Goal: Check status: Check status

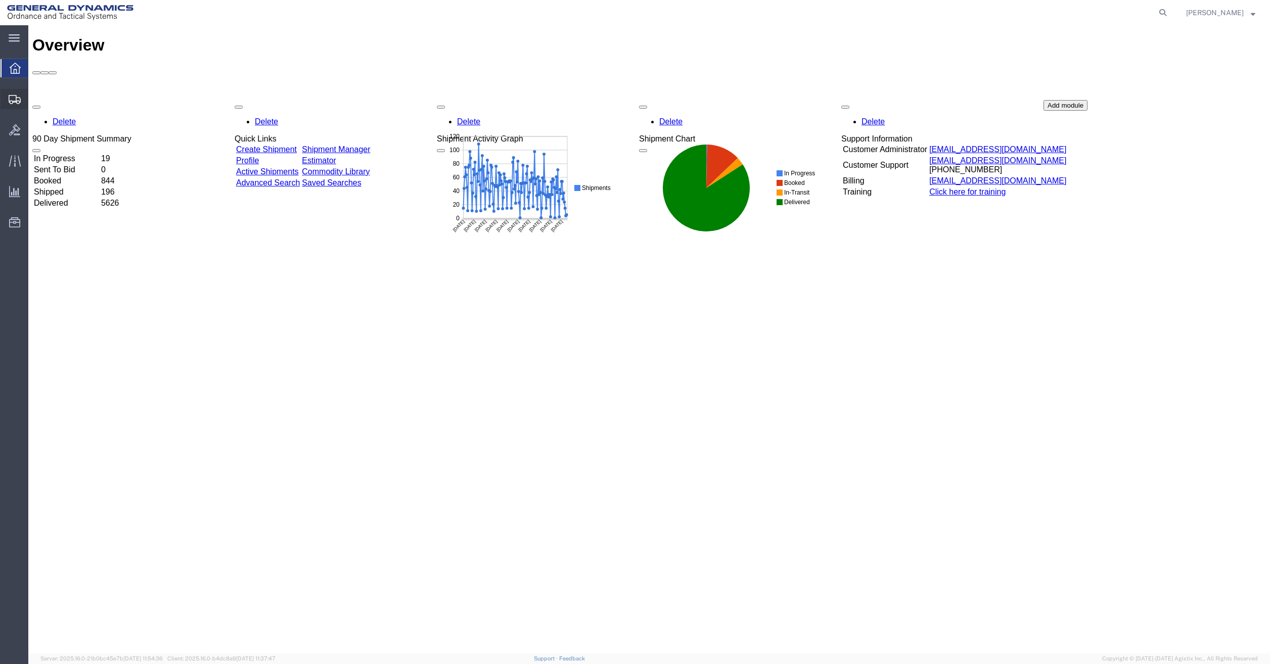
click at [0, 0] on span "Shipment Manager" at bounding box center [0, 0] width 0 height 0
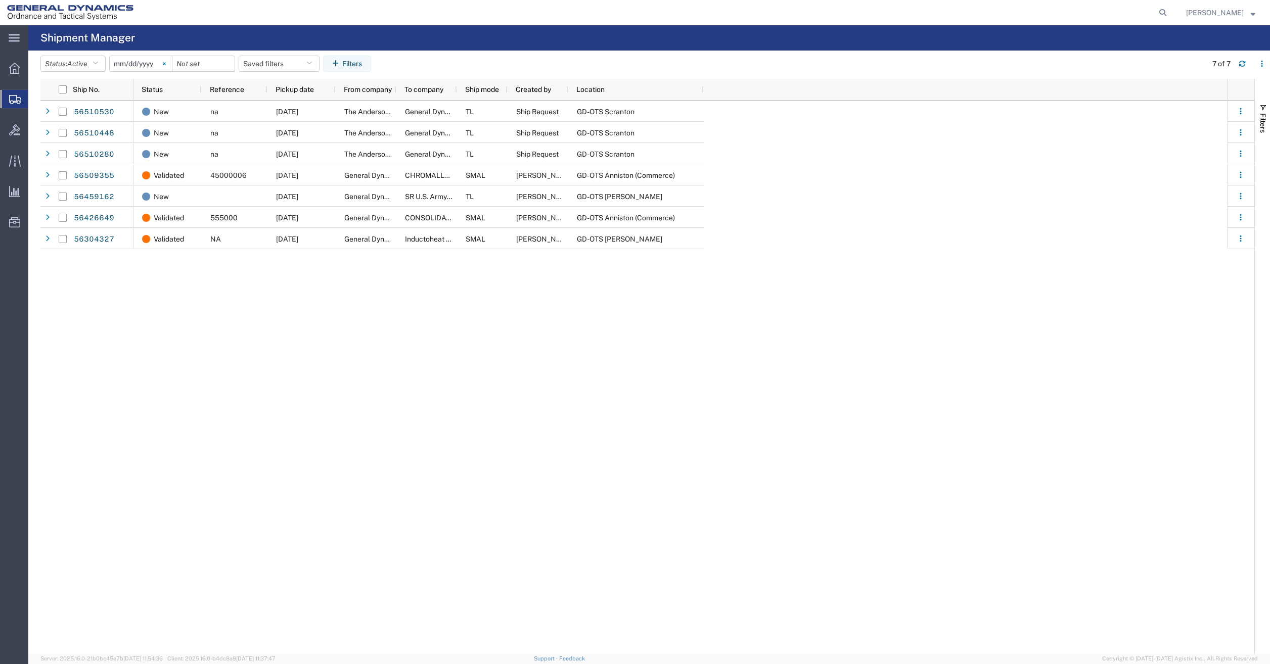
click at [165, 63] on svg-icon at bounding box center [164, 63] width 15 height 15
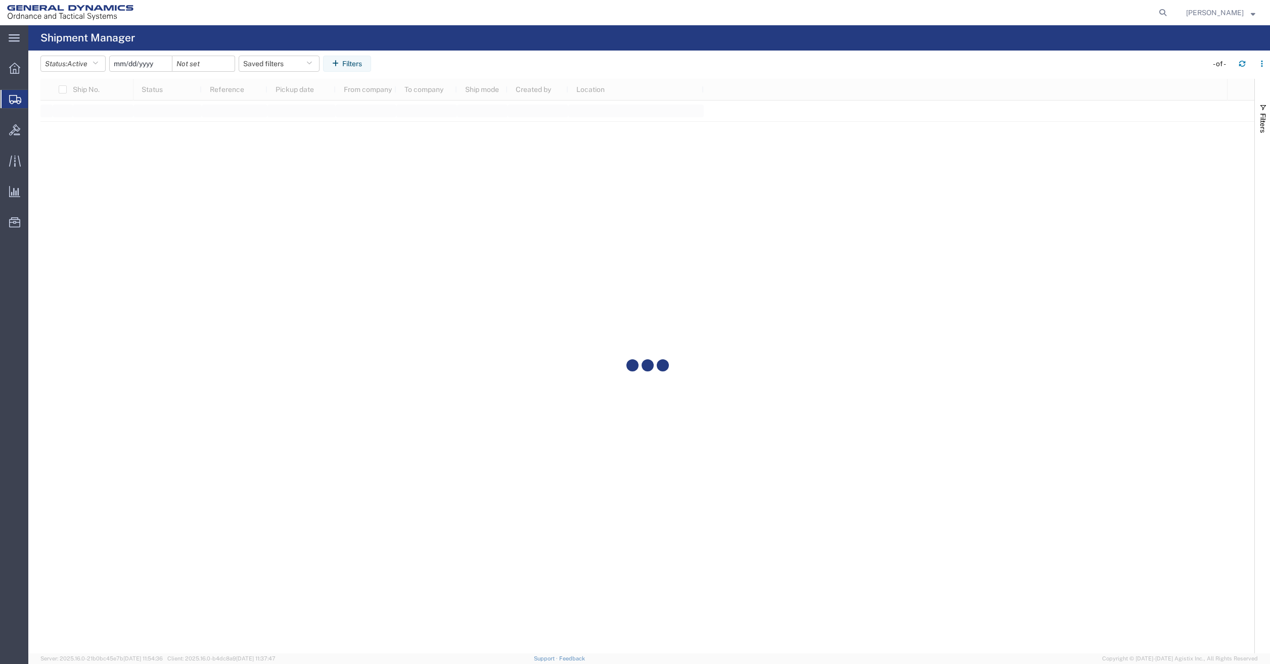
click at [146, 64] on input "date" at bounding box center [141, 63] width 62 height 15
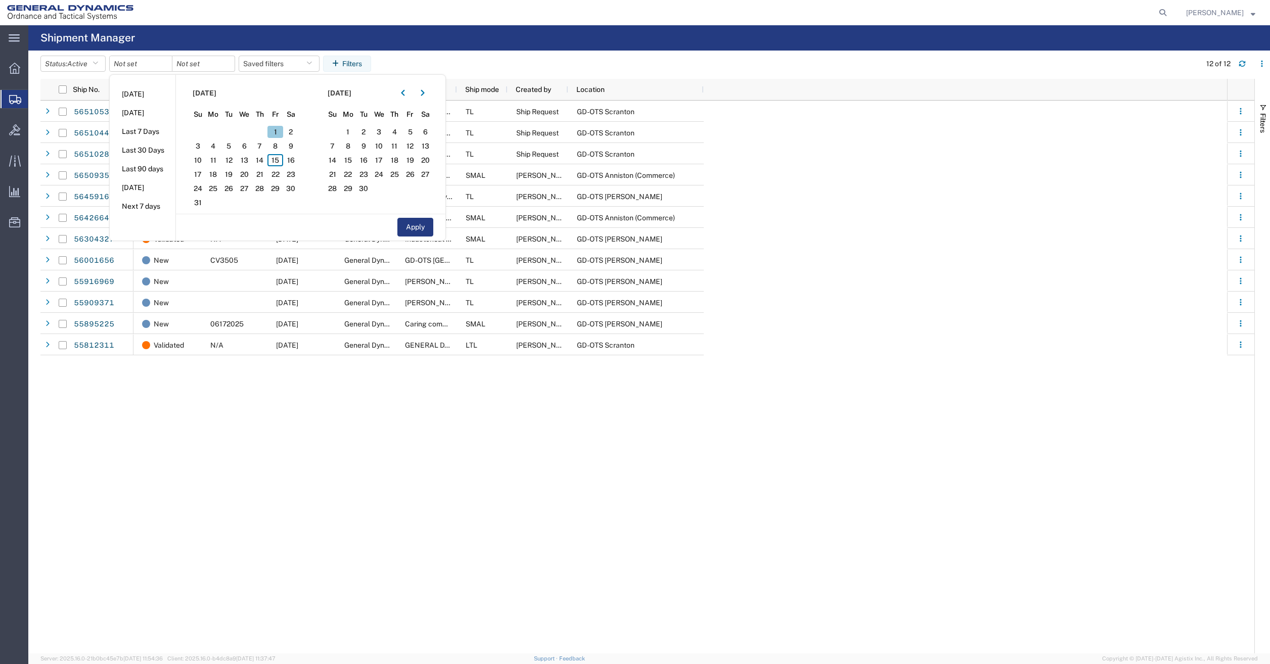
click at [278, 131] on span "1" at bounding box center [275, 132] width 16 height 12
click at [277, 131] on span "1" at bounding box center [275, 132] width 16 height 12
click at [407, 222] on button "Apply" at bounding box center [415, 227] width 36 height 19
type input "[DATE]"
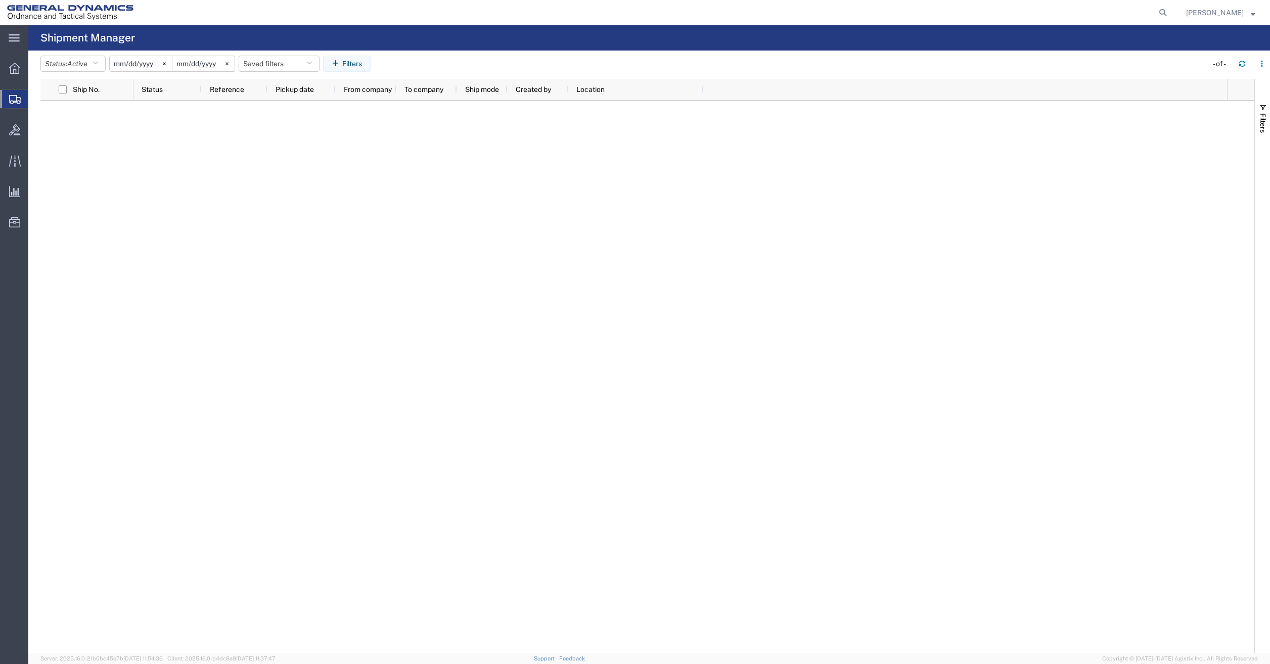
click at [218, 66] on input "[DATE]" at bounding box center [203, 63] width 62 height 15
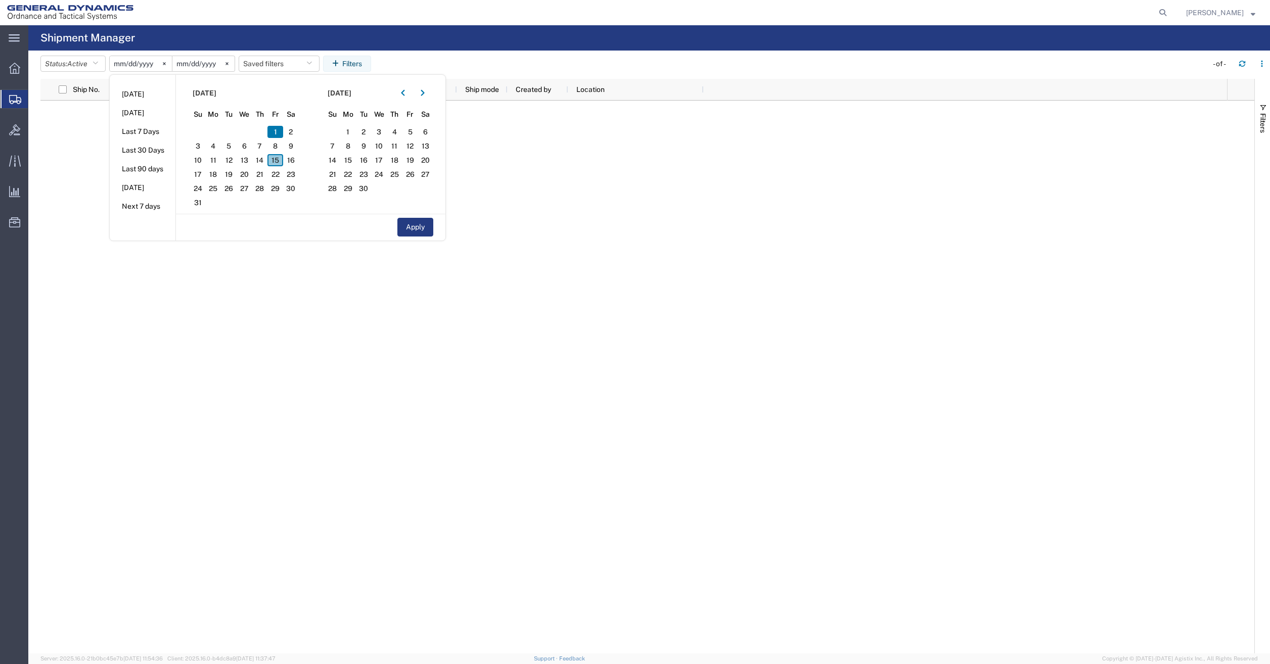
click at [277, 161] on span "15" at bounding box center [275, 160] width 16 height 12
click at [419, 227] on button "Apply" at bounding box center [415, 227] width 36 height 19
type input "[DATE]"
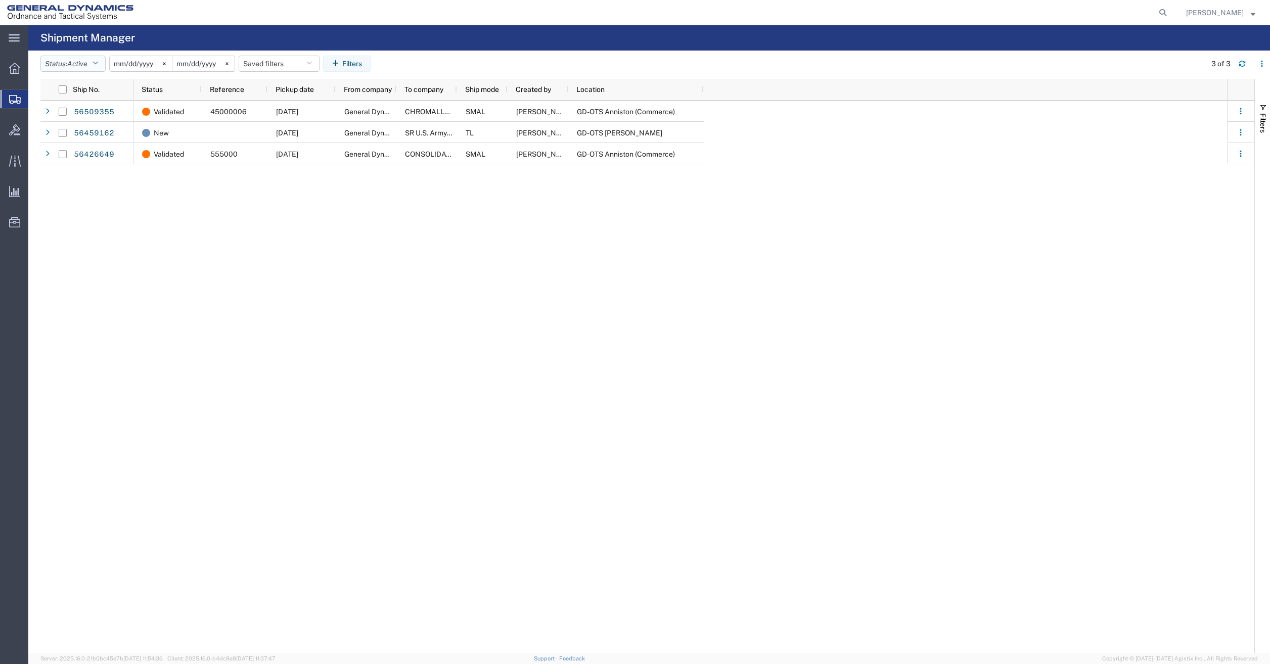
click at [104, 67] on button "Status: Active" at bounding box center [72, 64] width 65 height 16
click at [69, 117] on span "All" at bounding box center [100, 117] width 118 height 16
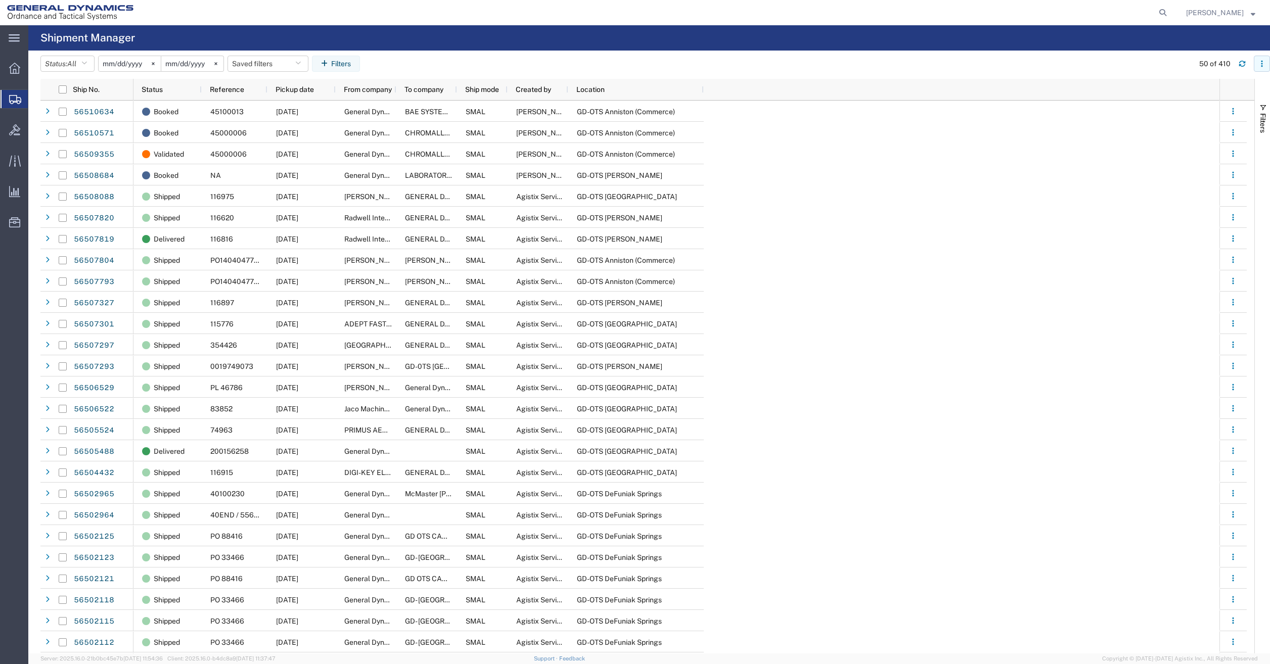
click at [1267, 61] on button "button" at bounding box center [1262, 64] width 16 height 16
click at [1010, 87] on div "Status Reference Pickup date From company To company Ship mode Created by Locat…" at bounding box center [676, 90] width 1086 height 22
click at [1256, 118] on button "Filters" at bounding box center [1262, 118] width 15 height 55
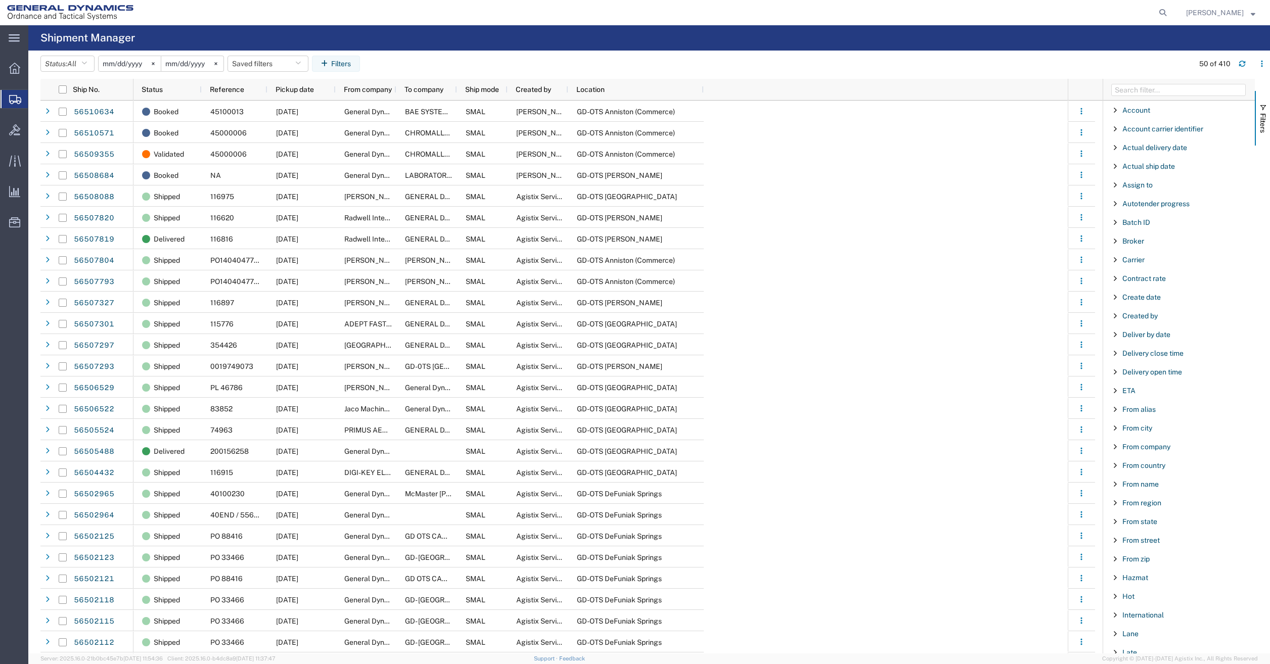
click at [1117, 524] on span "Filter List 66 Filters" at bounding box center [1115, 522] width 8 height 8
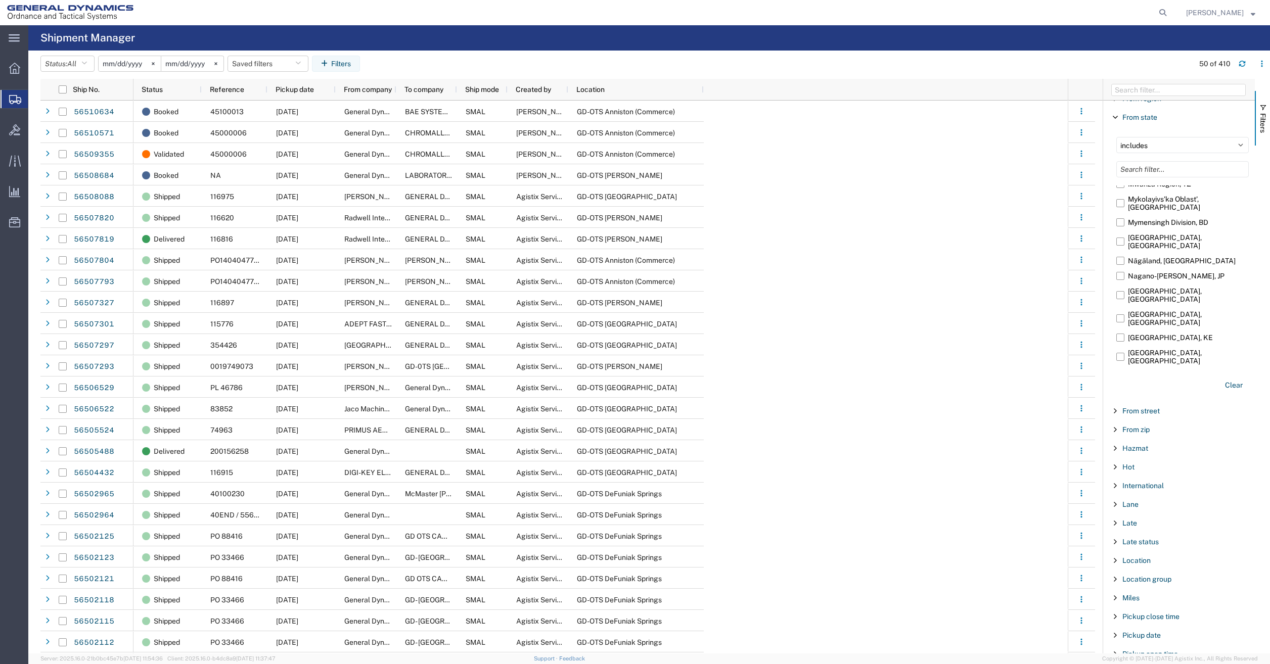
scroll to position [41139, 0]
click at [0, 0] on input "[US_STATE], [GEOGRAPHIC_DATA]" at bounding box center [0, 0] width 0 height 0
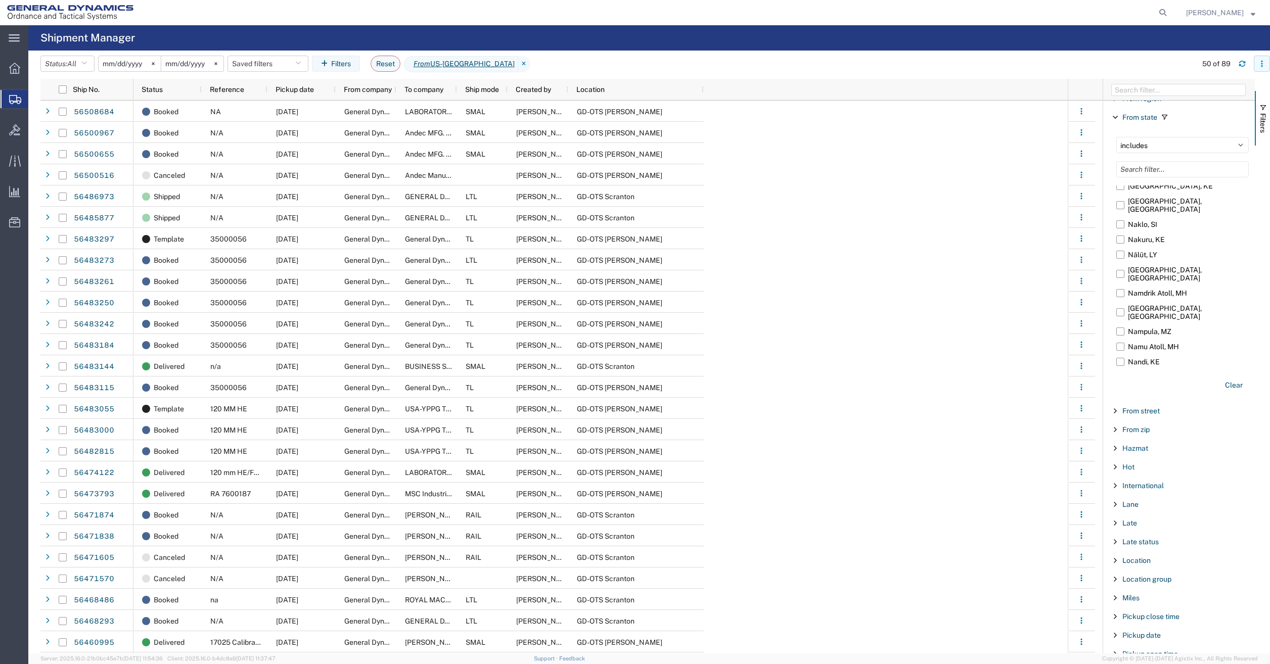
click at [1254, 65] on button "button" at bounding box center [1262, 64] width 16 height 16
click at [1183, 89] on div "Download" at bounding box center [1210, 90] width 56 height 20
click at [960, 72] on agx-table-filter-chips "Status: All Active All Approved Booked Canceled Delivered Denied New On Hold Pe…" at bounding box center [615, 67] width 1151 height 23
click at [1170, 11] on icon at bounding box center [1163, 13] width 14 height 14
paste input "56500967"
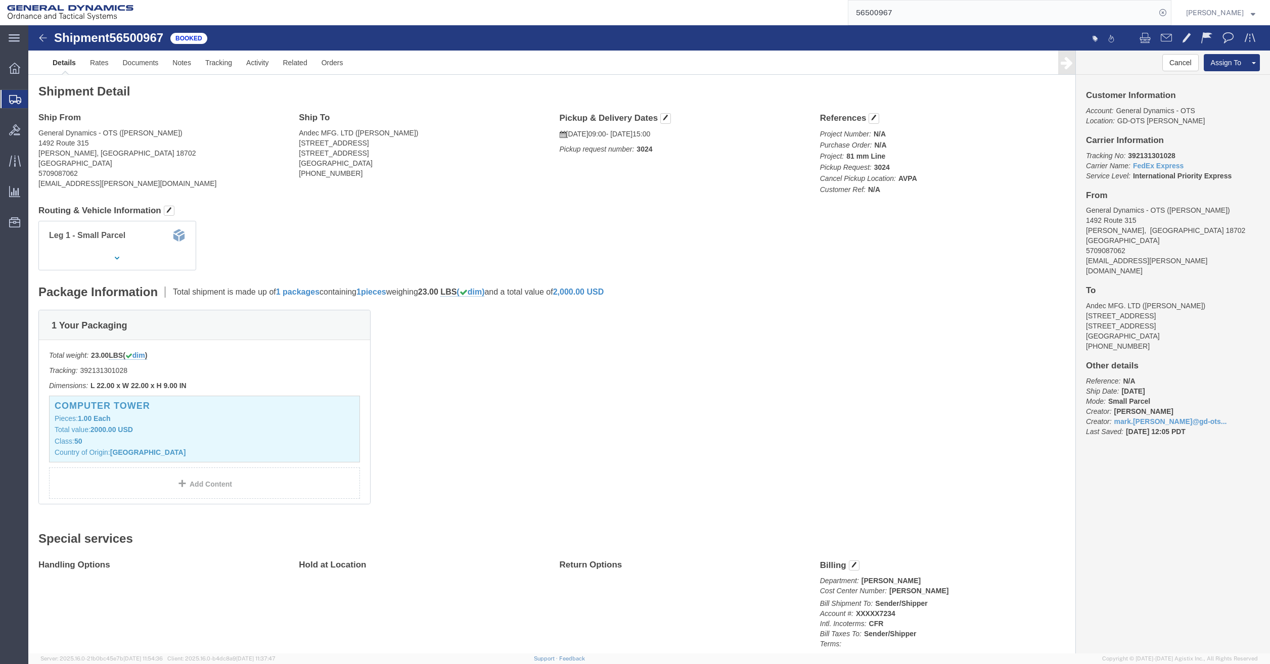
click div "1 Your Packaging Total weight: 23.00 LBS ( dim ) Tracking: 392131301028 Dimensi…"
click at [982, 13] on input "56500967" at bounding box center [1001, 13] width 307 height 24
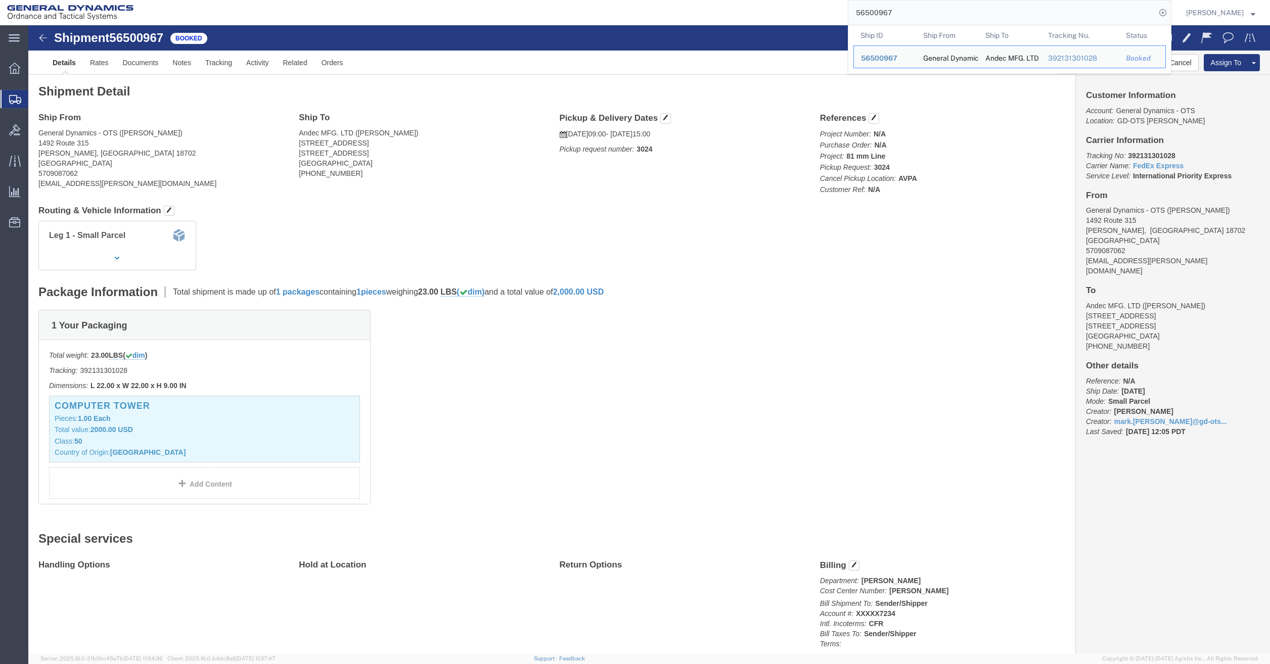
drag, startPoint x: 975, startPoint y: 12, endPoint x: 703, endPoint y: -19, distance: 273.2
click at [703, 0] on html "main_menu Created with Sketch. Collapse Menu Overview Shipments Shipment Manage…" at bounding box center [635, 332] width 1270 height 664
paste input "655"
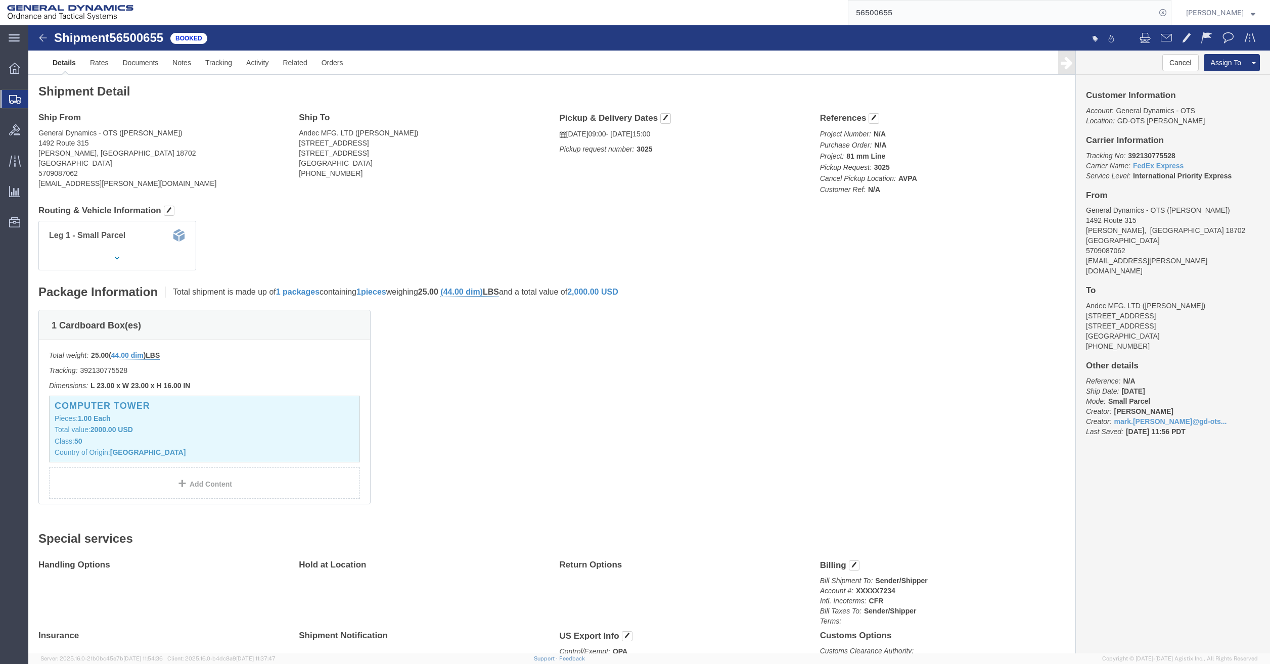
click div "Leg 1 - Small Parcel"
click h4 "Routing & Vehicle Information"
click div "Shipment Detail Ship From General Dynamics - OTS ([PERSON_NAME]) [STREET_ADDRES…"
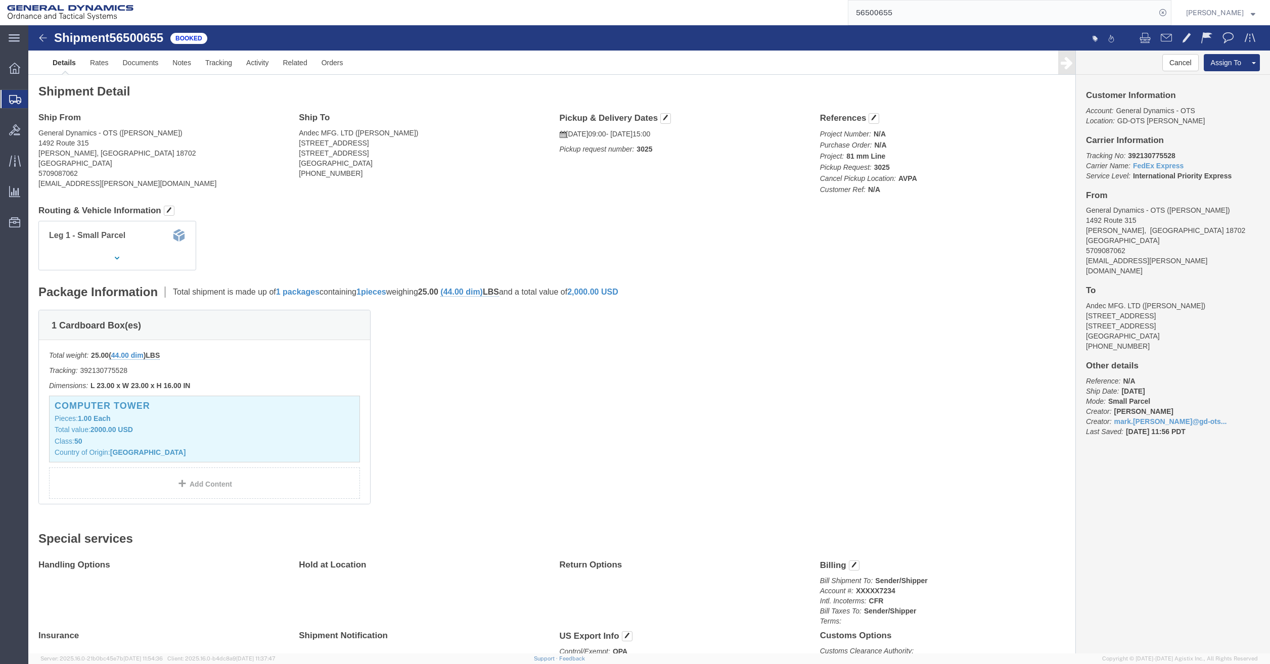
click div "Leg 1 - Small Parcel"
click link "Documents"
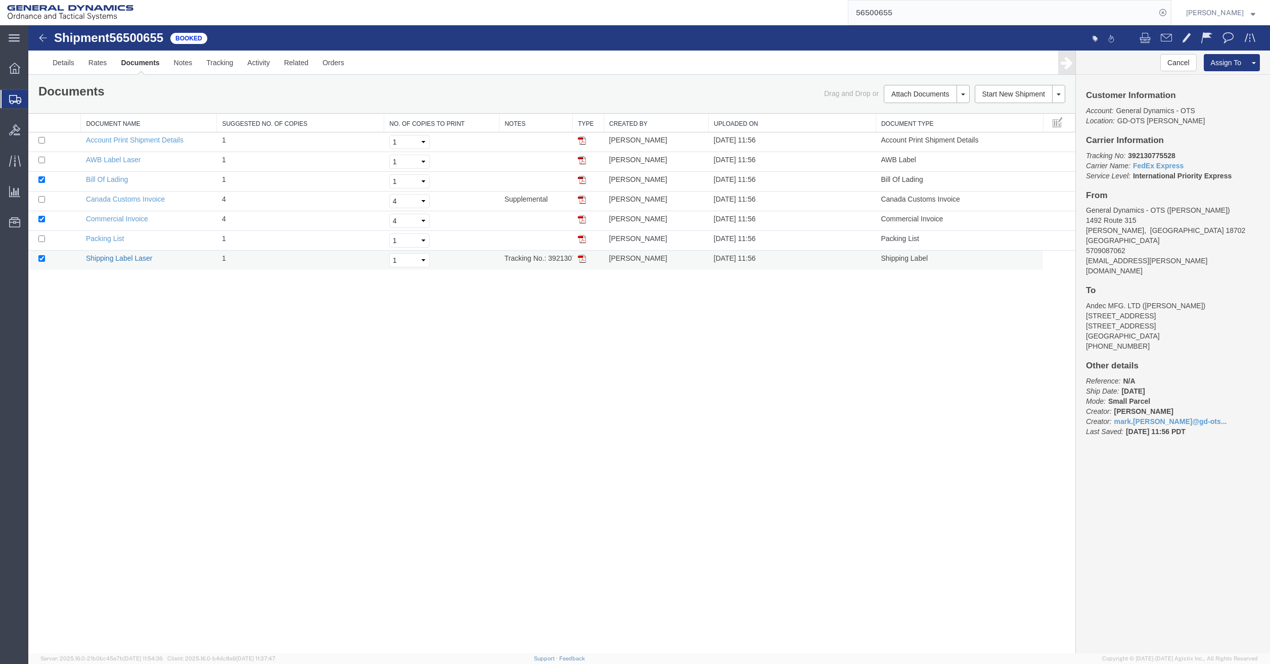
click at [119, 260] on link "Shipping Label Laser" at bounding box center [119, 258] width 67 height 8
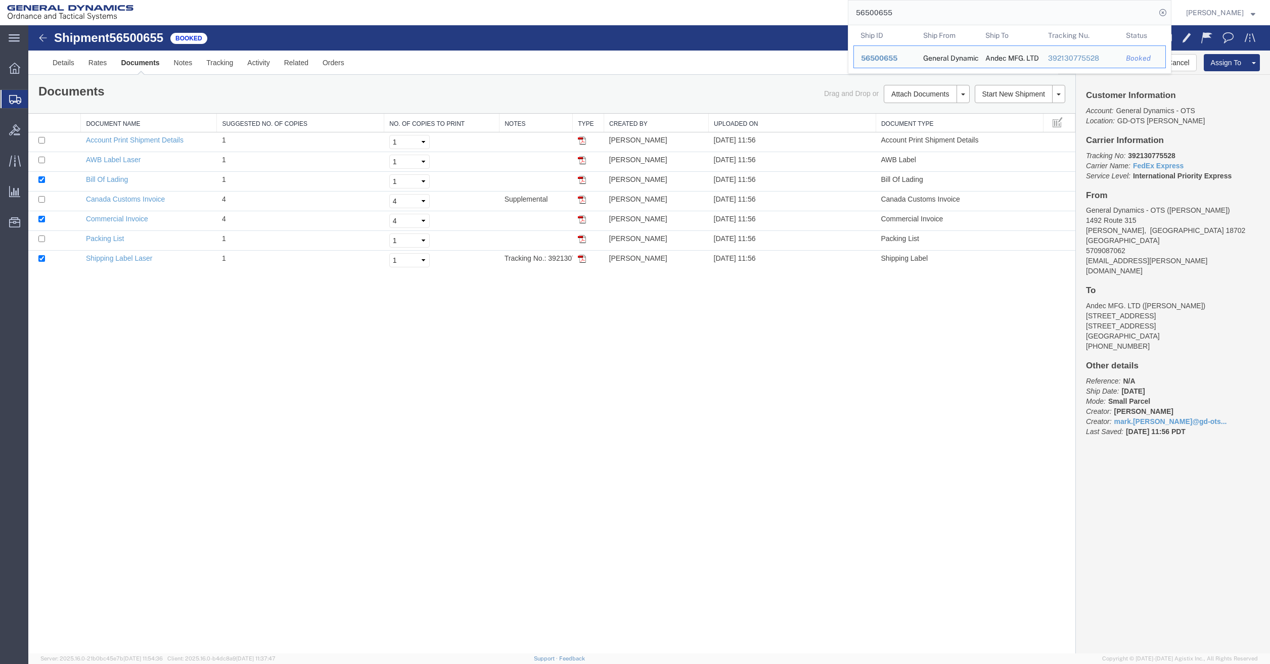
drag, startPoint x: 897, startPoint y: 13, endPoint x: 788, endPoint y: 12, distance: 109.2
click at [788, 12] on div "56500655 Ship ID Ship From Ship To Tracking Nu. Status Ship ID 56500655 Ship Fr…" at bounding box center [656, 12] width 1031 height 25
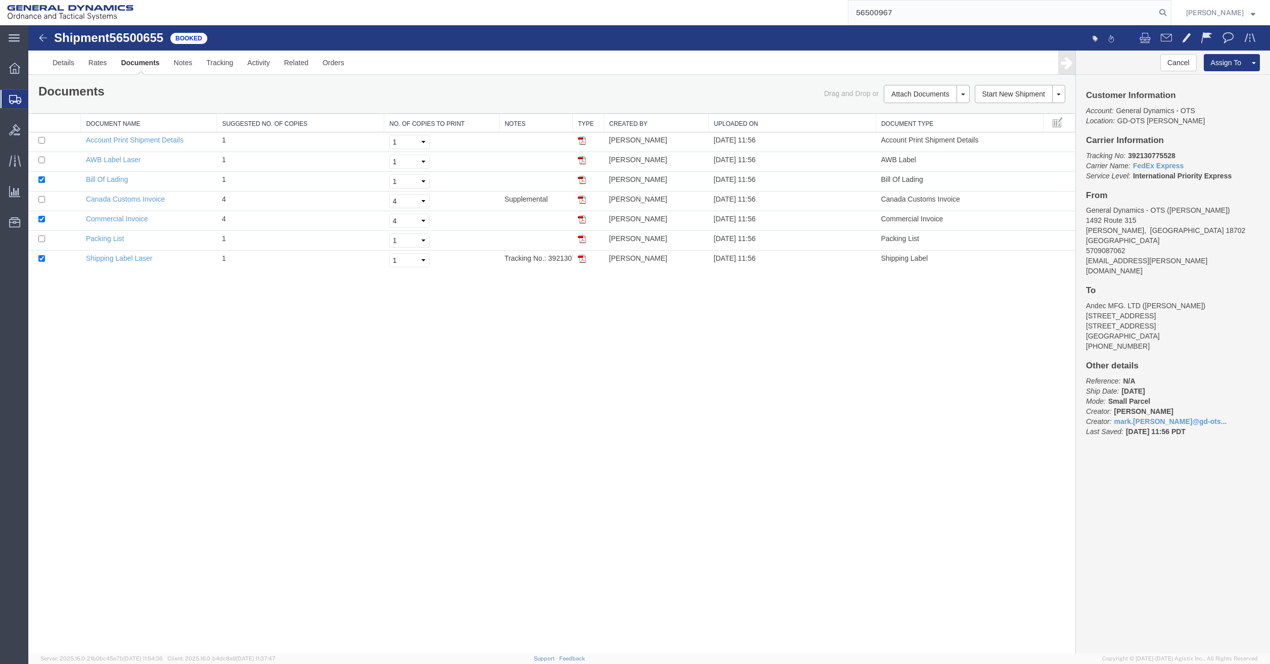
type input "56500967"
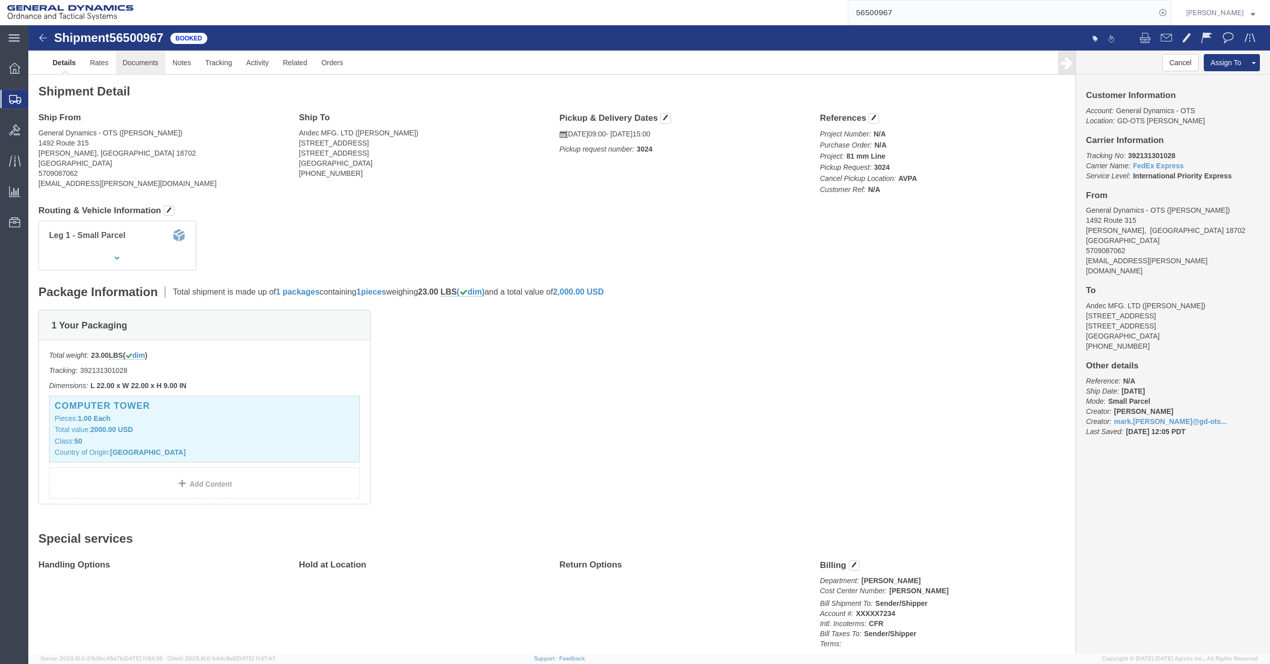
click link "Documents"
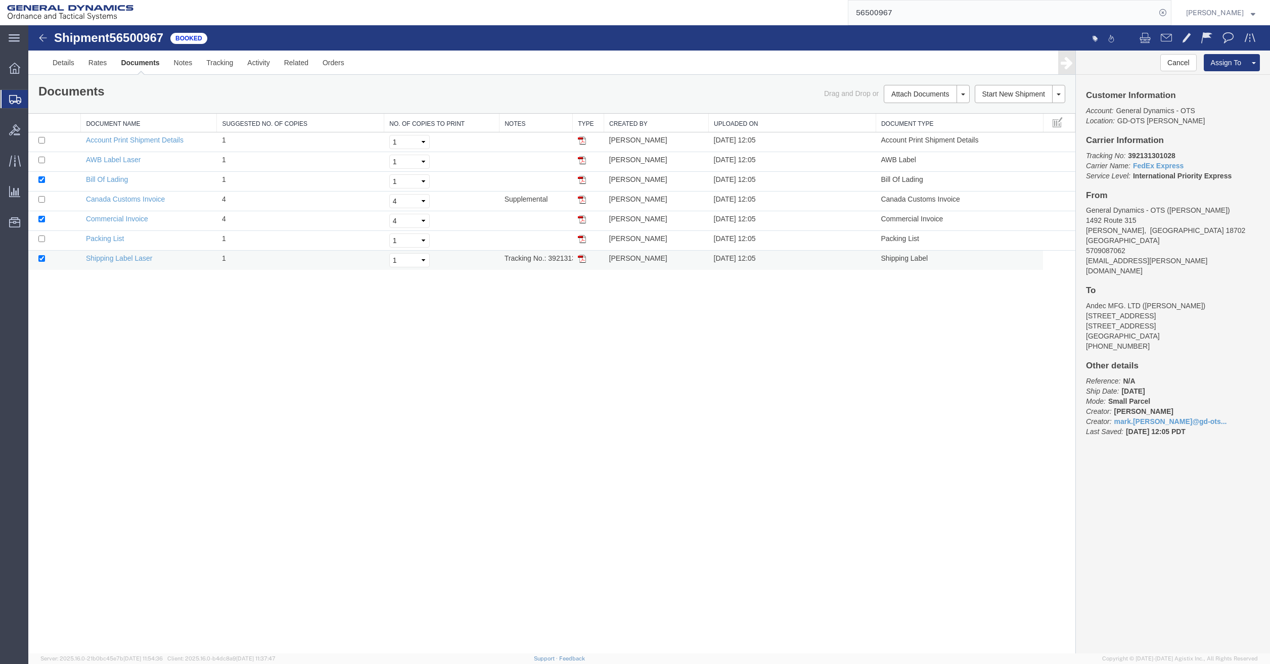
click at [149, 264] on td "Shipping Label Laser" at bounding box center [149, 261] width 136 height 20
click at [139, 260] on link "Shipping Label Laser" at bounding box center [119, 258] width 67 height 8
click at [102, 66] on link "Rates" at bounding box center [97, 63] width 33 height 24
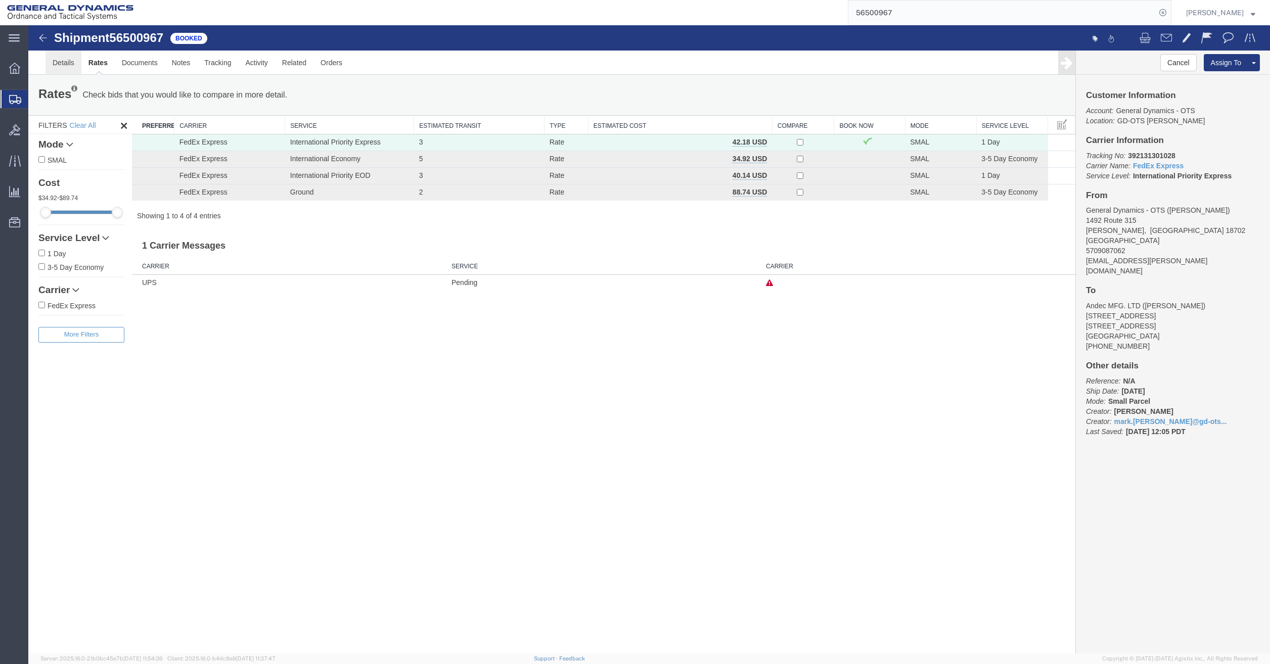
click at [77, 65] on link "Details" at bounding box center [64, 63] width 36 height 24
